Goal: Book appointment/travel/reservation

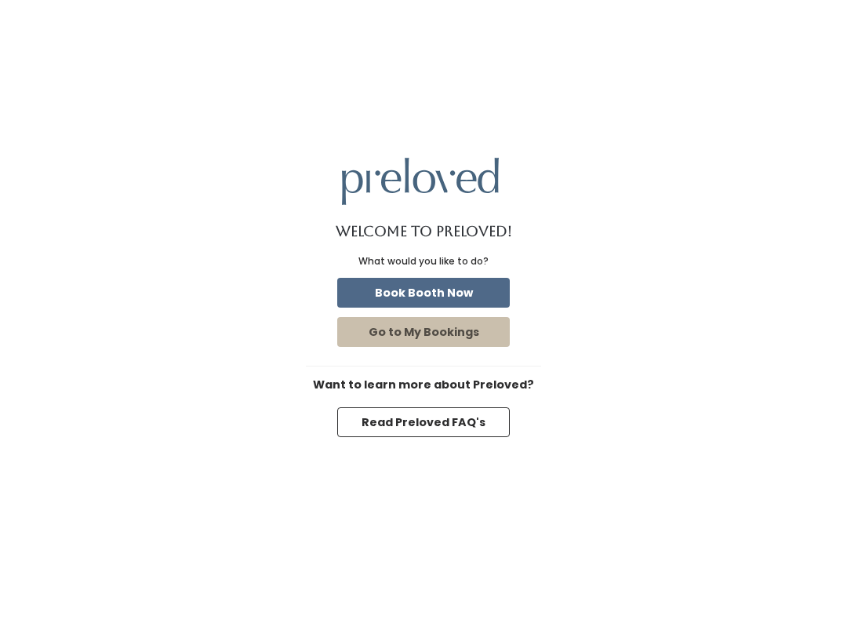
click at [489, 337] on button "Go to My Bookings" at bounding box center [423, 332] width 173 height 30
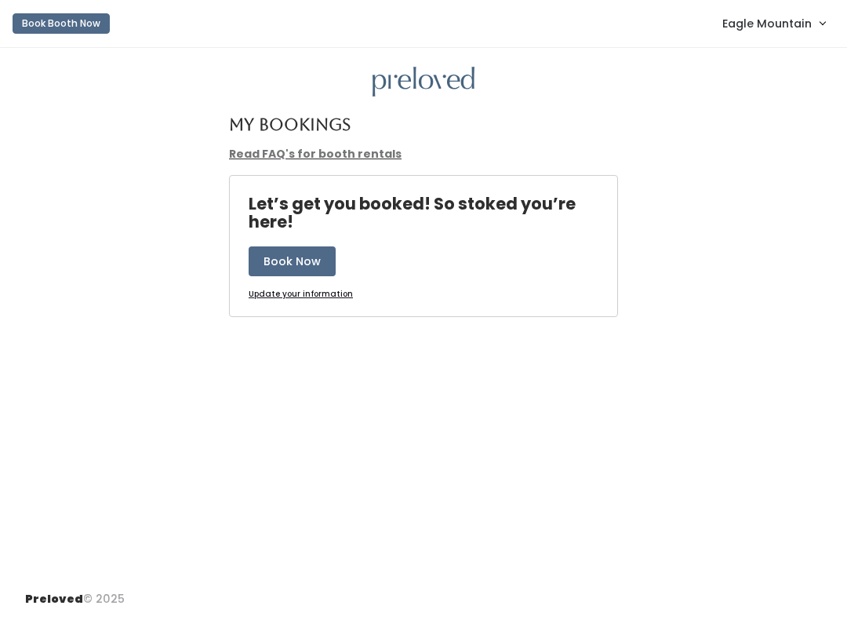
click at [788, 12] on link "Eagle Mountain" at bounding box center [774, 23] width 134 height 34
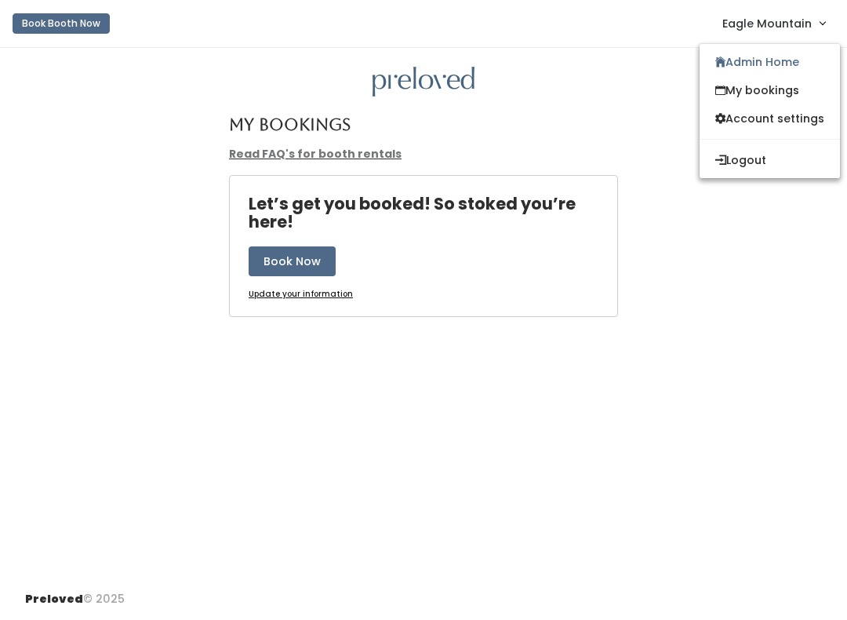
click at [750, 60] on link "Admin Home" at bounding box center [770, 62] width 140 height 28
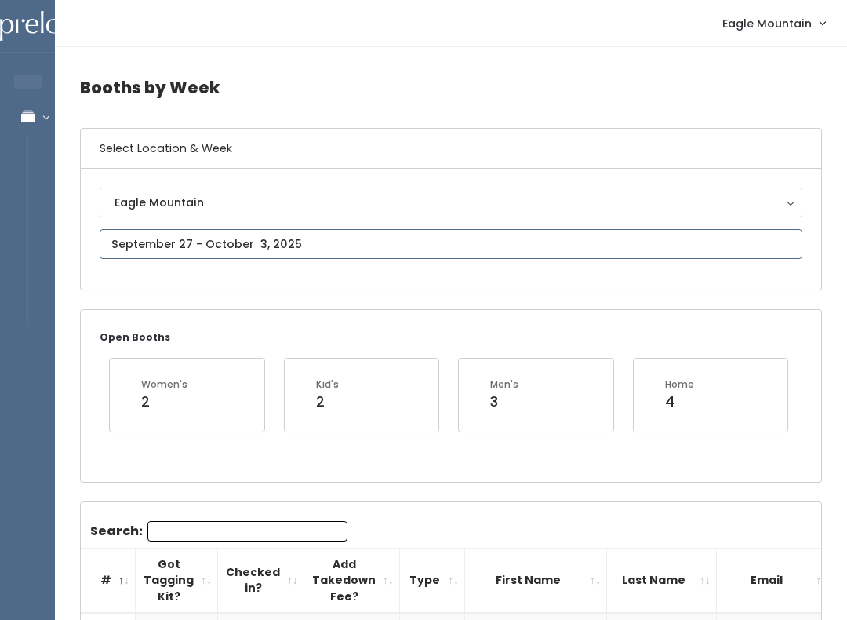
click at [405, 255] on input "text" at bounding box center [451, 244] width 703 height 30
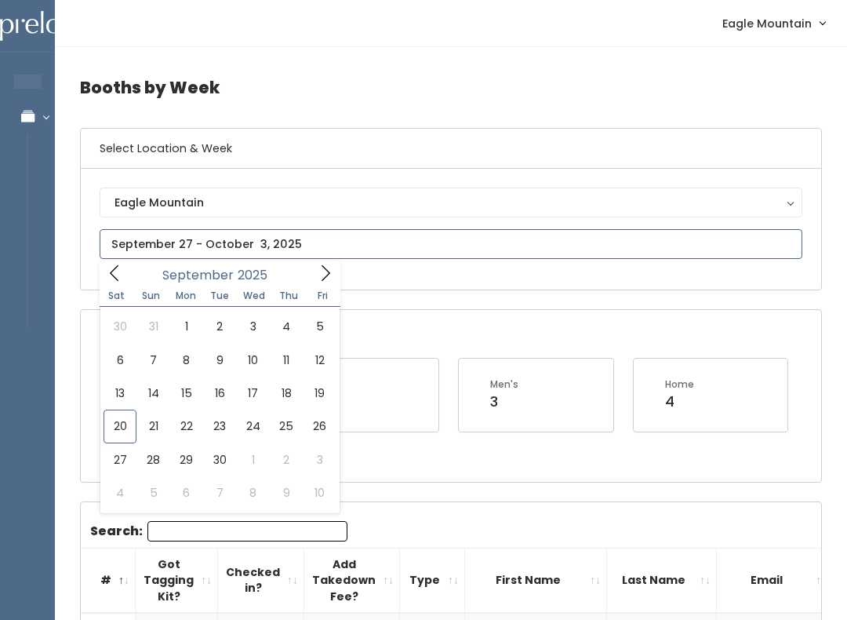
type input "September 20 to September 26"
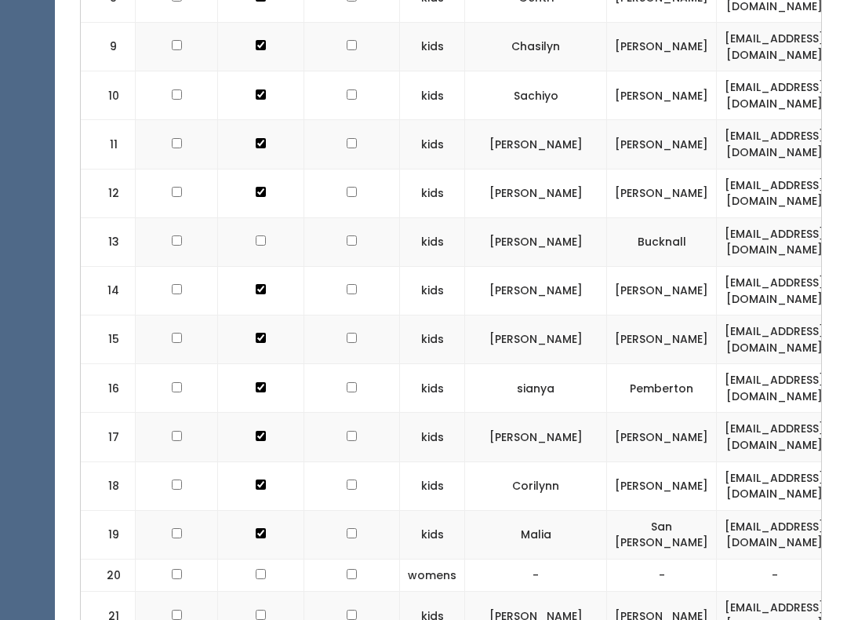
scroll to position [1080, 0]
